Goal: Go to known website: Access a specific website the user already knows

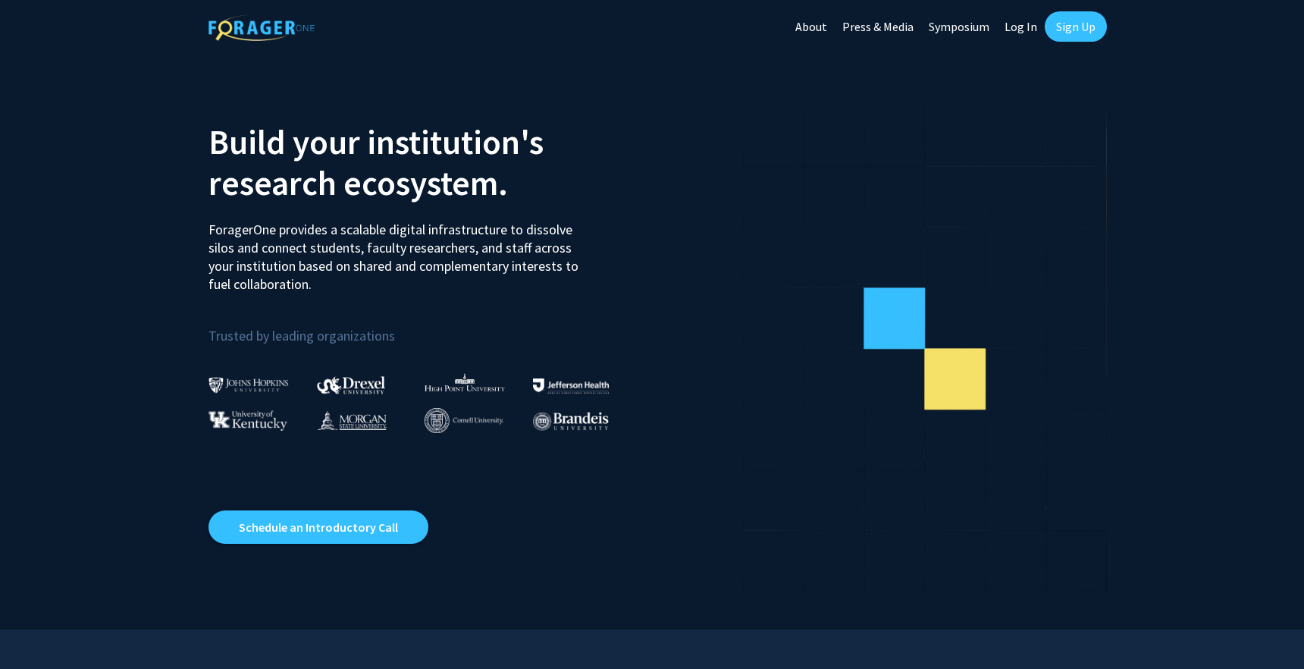
click at [1024, 23] on link "Log In" at bounding box center [1021, 26] width 48 height 53
select select
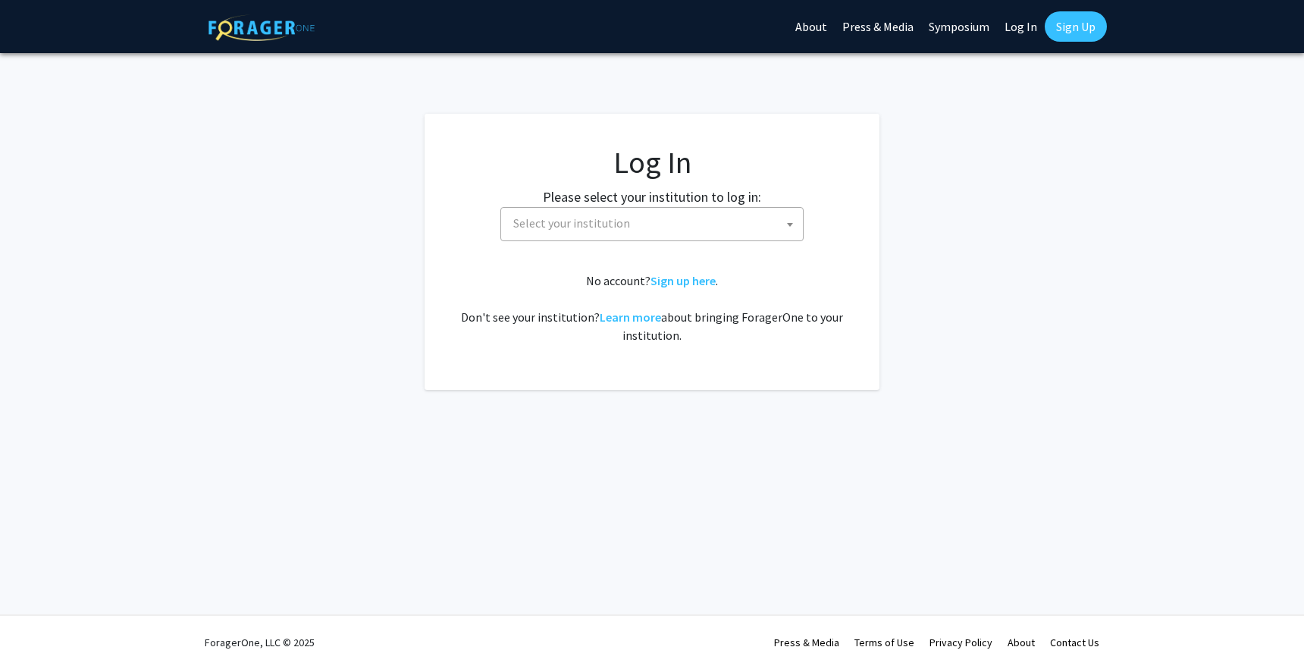
click at [625, 217] on span "Select your institution" at bounding box center [655, 223] width 296 height 31
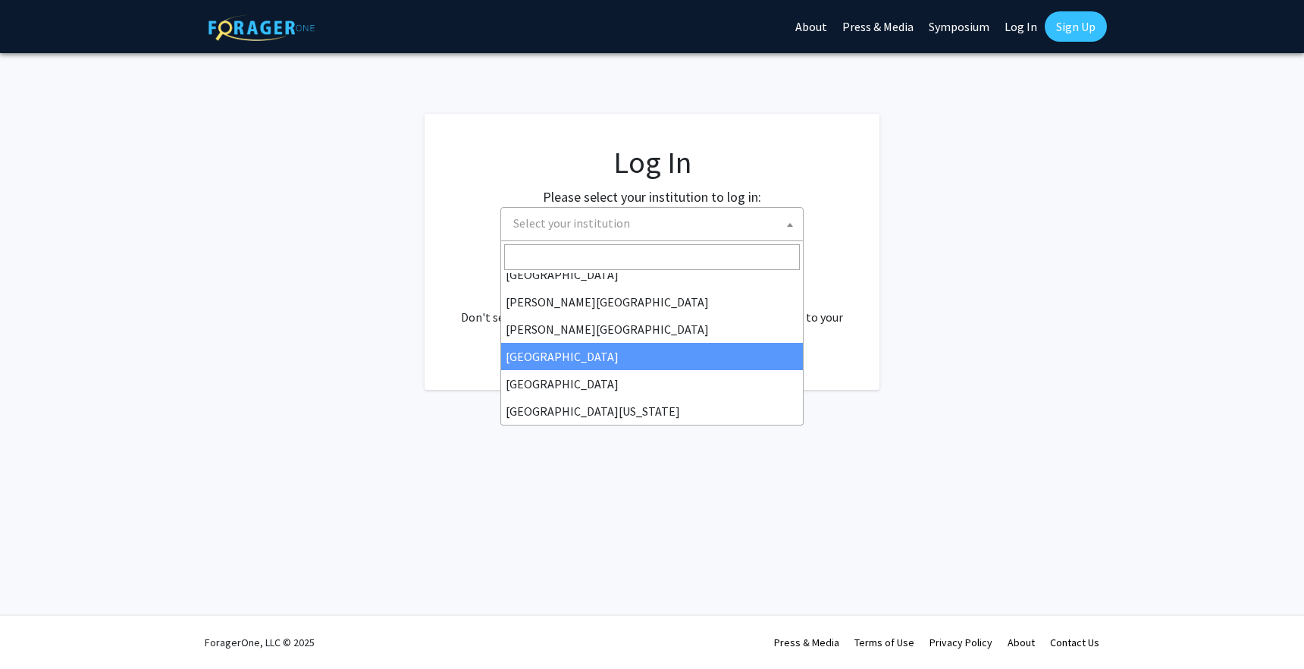
scroll to position [40, 0]
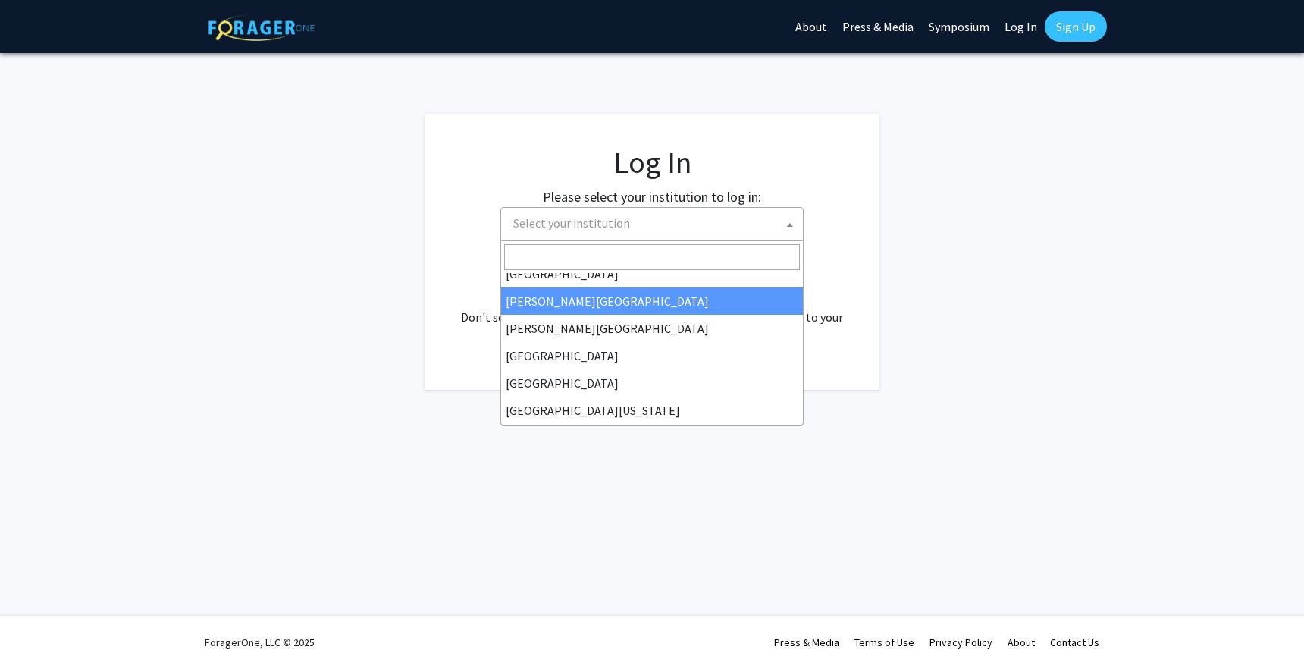
click at [942, 144] on fg-login "Log In Please select your institution to log in: [GEOGRAPHIC_DATA] [GEOGRAPHIC_…" at bounding box center [652, 252] width 1304 height 276
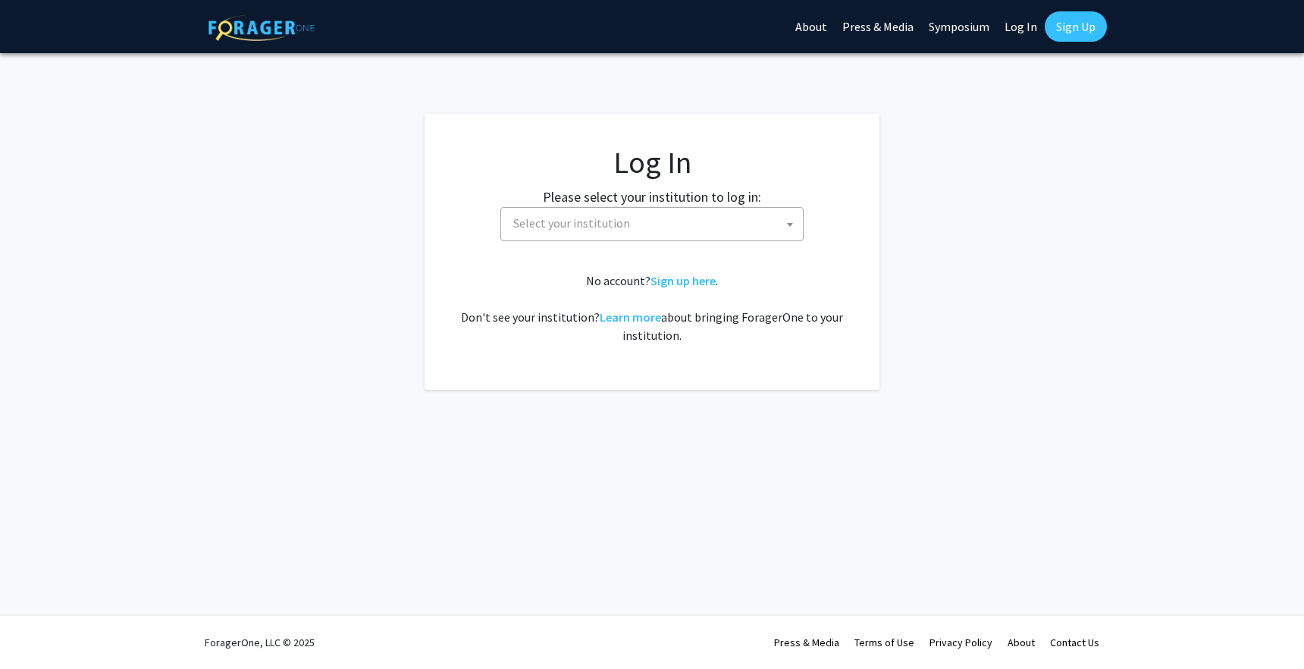
select select
click at [561, 238] on span "Select your institution" at bounding box center [655, 223] width 296 height 31
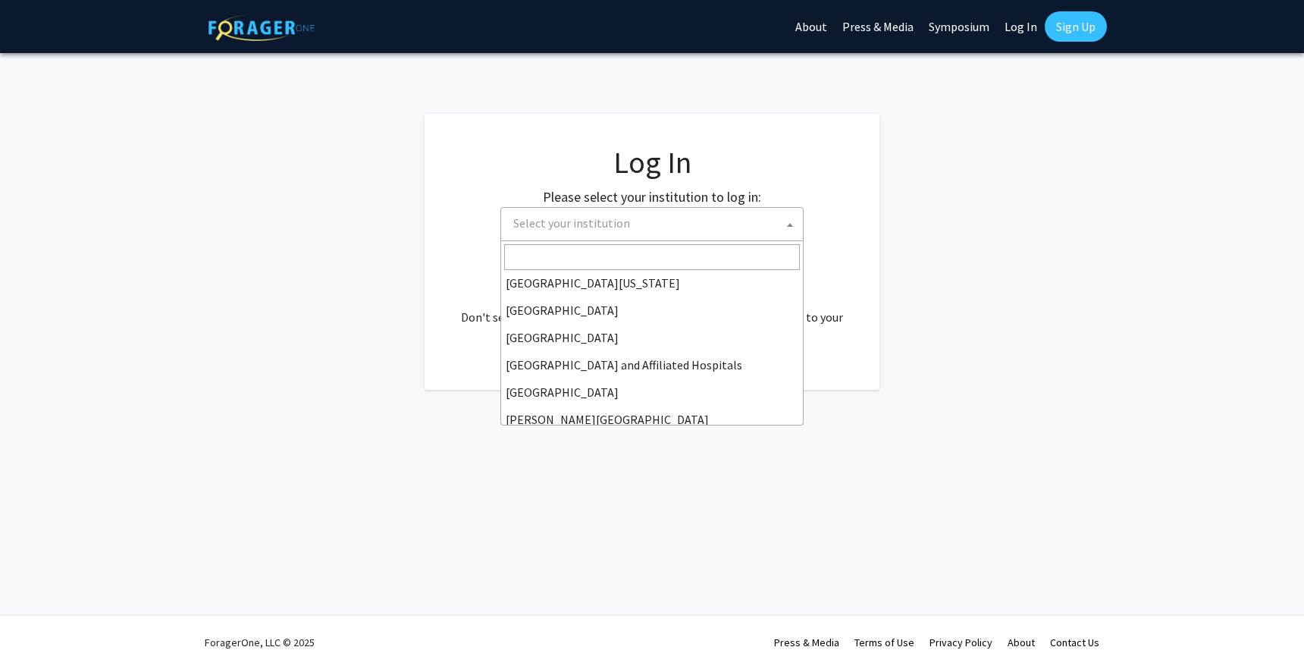
scroll to position [206, 0]
